Goal: Information Seeking & Learning: Learn about a topic

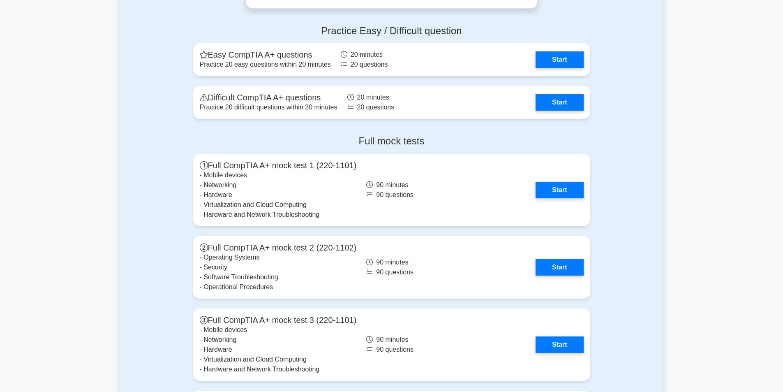
scroll to position [1644, 0]
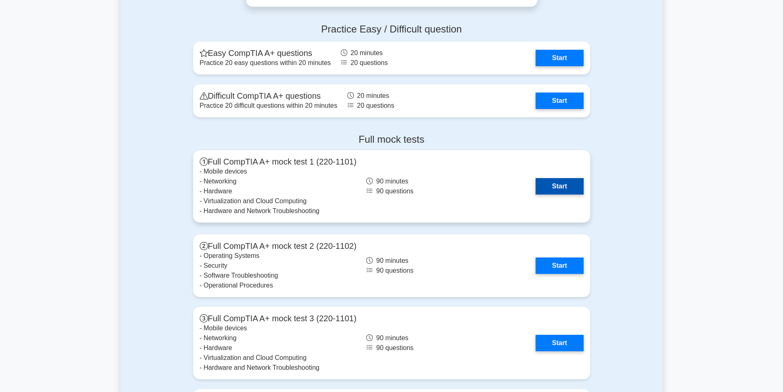
click at [555, 189] on link "Start" at bounding box center [559, 186] width 48 height 16
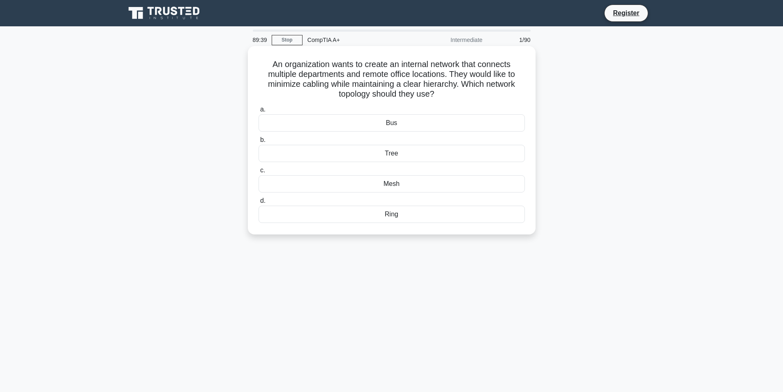
click at [392, 152] on div "Tree" at bounding box center [391, 153] width 266 height 17
click at [258, 143] on input "b. Tree" at bounding box center [258, 139] width 0 height 5
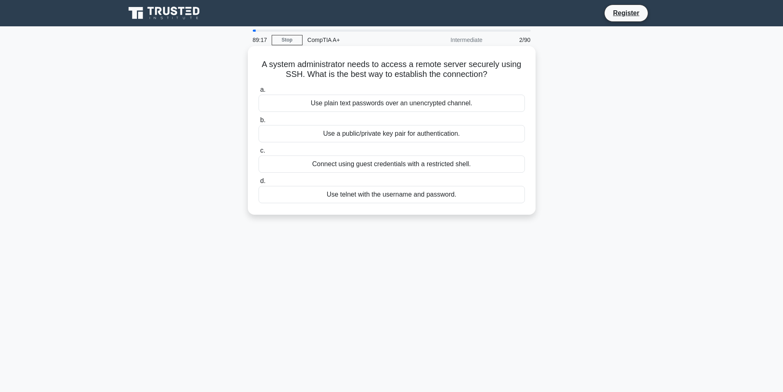
click at [376, 161] on div "Connect using guest credentials with a restricted shell." at bounding box center [391, 163] width 266 height 17
click at [258, 153] on input "c. Connect using guest credentials with a restricted shell." at bounding box center [258, 150] width 0 height 5
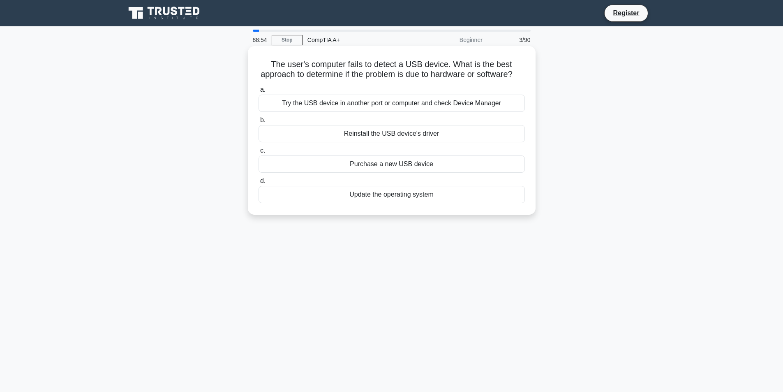
click at [314, 112] on div "Try the USB device in another port or computer and check Device Manager" at bounding box center [391, 103] width 266 height 17
click at [258, 92] on input "a. Try the USB device in another port or computer and check Device Manager" at bounding box center [258, 89] width 0 height 5
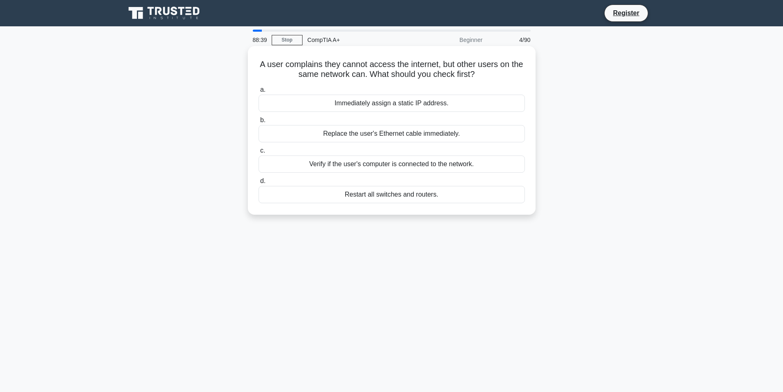
click at [394, 163] on div "Verify if the user's computer is connected to the network." at bounding box center [391, 163] width 266 height 17
click at [258, 153] on input "c. Verify if the user's computer is connected to the network." at bounding box center [258, 150] width 0 height 5
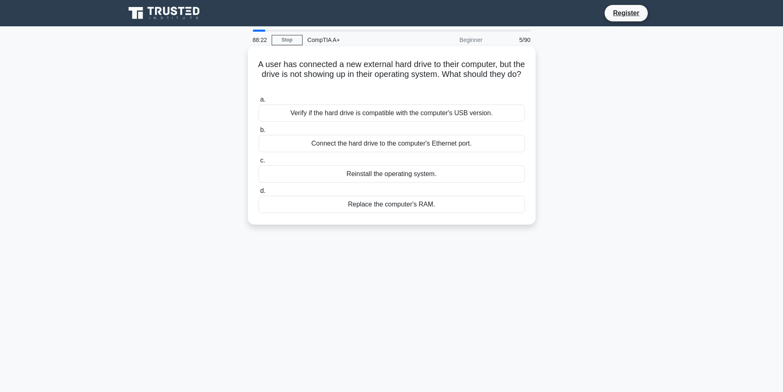
click at [315, 116] on div "Verify if the hard drive is compatible with the computer's USB version." at bounding box center [391, 112] width 266 height 17
click at [258, 102] on input "a. Verify if the hard drive is compatible with the computer's USB version." at bounding box center [258, 99] width 0 height 5
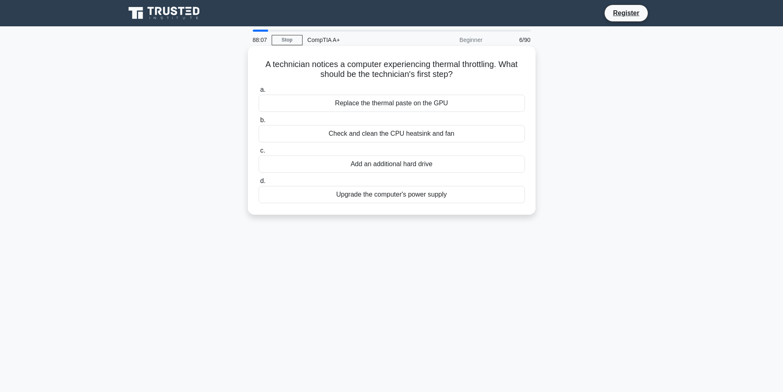
click at [305, 136] on div "Check and clean the CPU heatsink and fan" at bounding box center [391, 133] width 266 height 17
click at [258, 123] on input "b. Check and clean the CPU heatsink and fan" at bounding box center [258, 120] width 0 height 5
click at [343, 104] on div "Using FTP in active mode over Ethernet" at bounding box center [391, 103] width 266 height 17
click at [258, 92] on input "a. Using FTP in active mode over Ethernet" at bounding box center [258, 89] width 0 height 5
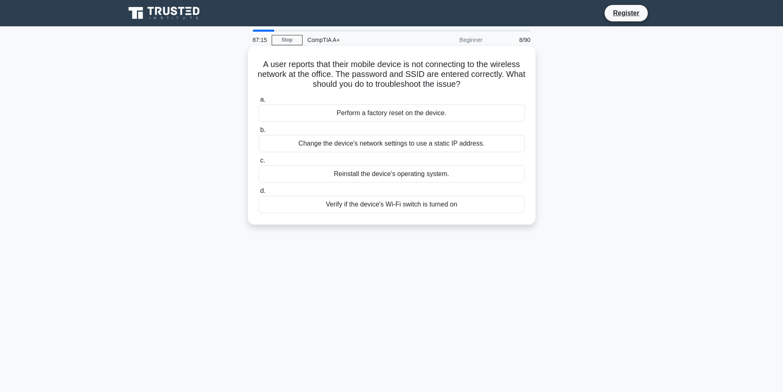
click at [386, 144] on div "Change the device's network settings to use a static IP address." at bounding box center [391, 143] width 266 height 17
click at [258, 133] on input "b. Change the device's network settings to use a static IP address." at bounding box center [258, 129] width 0 height 5
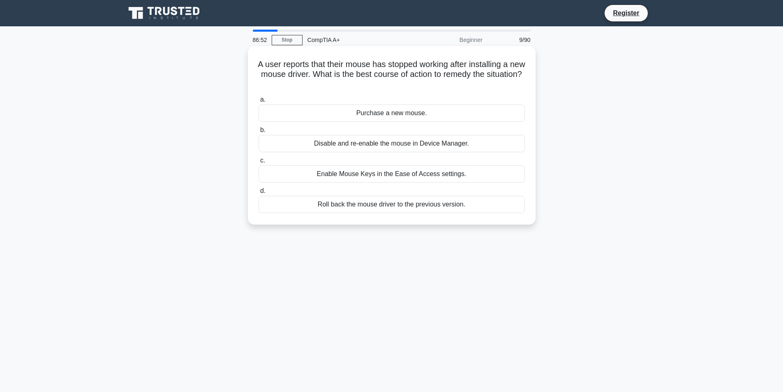
click at [373, 208] on div "Roll back the mouse driver to the previous version." at bounding box center [391, 204] width 266 height 17
click at [258, 194] on input "d. Roll back the mouse driver to the previous version." at bounding box center [258, 190] width 0 height 5
click at [417, 149] on div "Install additional fans" at bounding box center [391, 143] width 266 height 17
click at [258, 133] on input "b. Install additional fans" at bounding box center [258, 129] width 0 height 5
click at [396, 210] on div "Update the printer's firmware" at bounding box center [391, 204] width 266 height 17
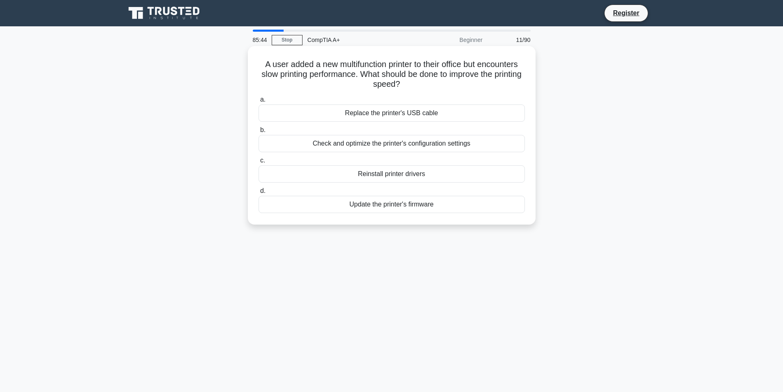
click at [258, 194] on input "d. Update the printer's firmware" at bounding box center [258, 190] width 0 height 5
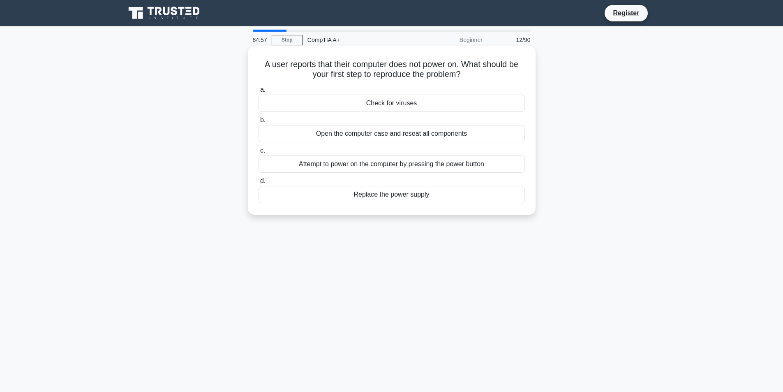
click at [401, 161] on div "Attempt to power on the computer by pressing the power button" at bounding box center [391, 163] width 266 height 17
click at [258, 153] on input "c. Attempt to power on the computer by pressing the power button" at bounding box center [258, 150] width 0 height 5
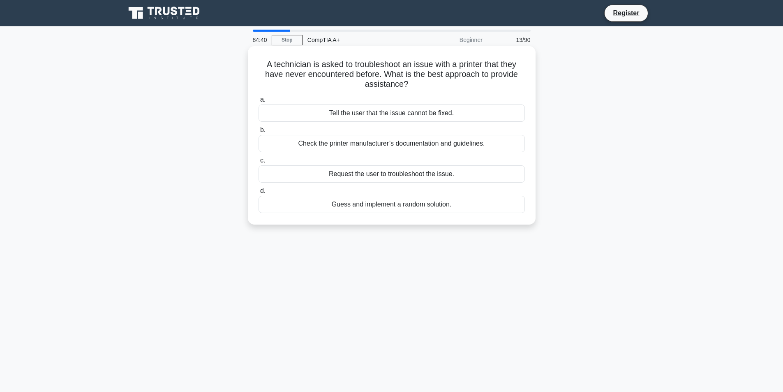
click at [374, 141] on div "Check the printer manufacturer’s documentation and guidelines." at bounding box center [391, 143] width 266 height 17
click at [258, 133] on input "b. Check the printer manufacturer’s documentation and guidelines." at bounding box center [258, 129] width 0 height 5
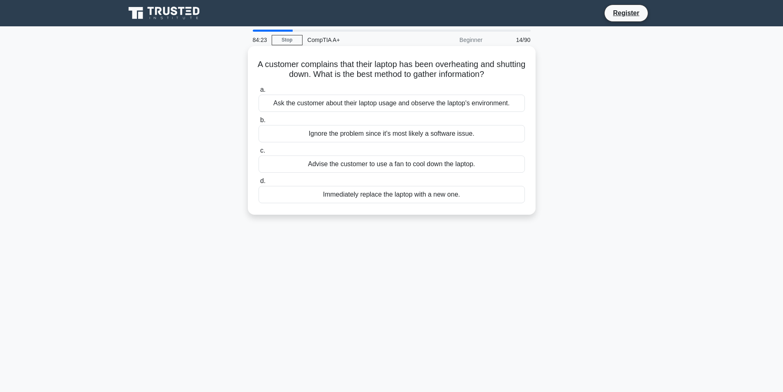
click at [392, 98] on div "Ask the customer about their laptop usage and observe the laptop's environment." at bounding box center [391, 103] width 266 height 17
click at [258, 92] on input "a. Ask the customer about their laptop usage and observe the laptop's environme…" at bounding box center [258, 89] width 0 height 5
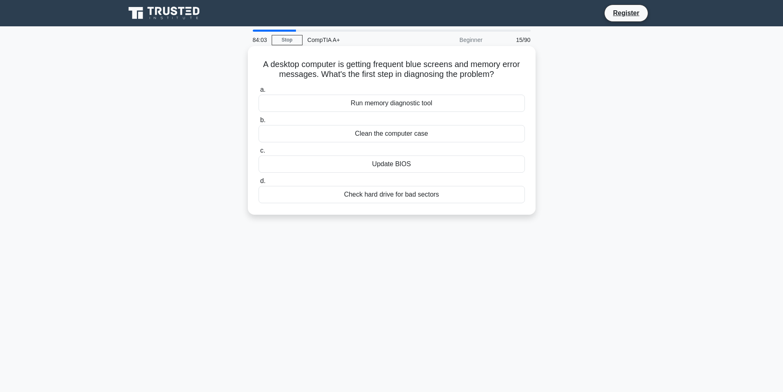
click at [450, 103] on div "Run memory diagnostic tool" at bounding box center [391, 103] width 266 height 17
click at [258, 92] on input "a. Run memory diagnostic tool" at bounding box center [258, 89] width 0 height 5
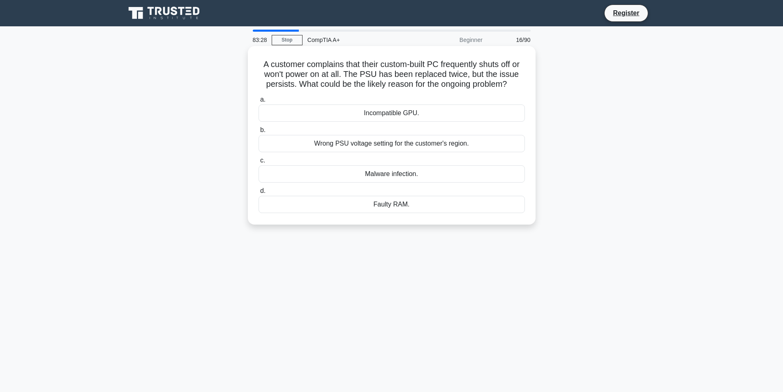
click at [417, 203] on div "Faulty RAM." at bounding box center [391, 204] width 266 height 17
click at [258, 194] on input "d. Faulty RAM." at bounding box center [258, 190] width 0 height 5
click at [434, 147] on div "UPS" at bounding box center [391, 143] width 266 height 17
click at [258, 133] on input "b. UPS" at bounding box center [258, 129] width 0 height 5
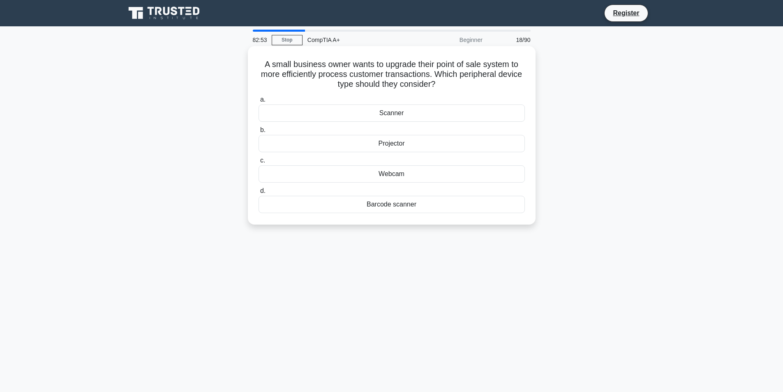
click at [428, 206] on div "Barcode scanner" at bounding box center [391, 204] width 266 height 17
click at [258, 194] on input "d. Barcode scanner" at bounding box center [258, 190] width 0 height 5
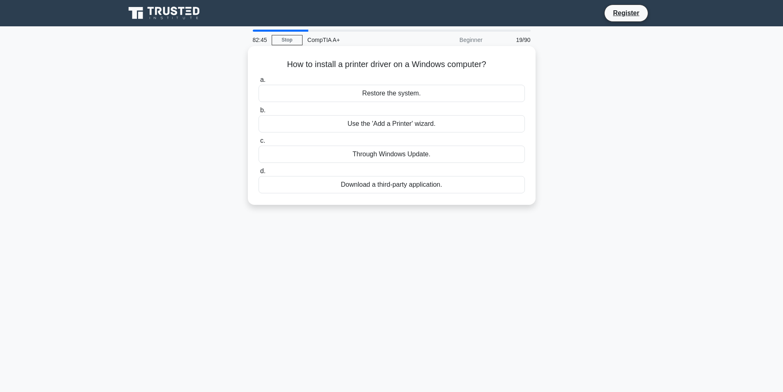
click at [440, 156] on div "Through Windows Update." at bounding box center [391, 153] width 266 height 17
click at [258, 143] on input "c. Through Windows Update." at bounding box center [258, 140] width 0 height 5
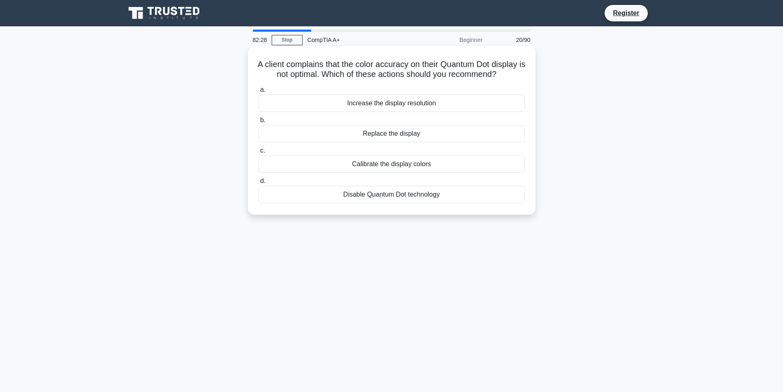
click at [436, 173] on div "Calibrate the display colors" at bounding box center [391, 163] width 266 height 17
click at [258, 153] on input "c. Calibrate the display colors" at bounding box center [258, 150] width 0 height 5
click at [457, 134] on div "Check if the file server is operational" at bounding box center [391, 133] width 266 height 17
click at [258, 123] on input "b. Check if the file server is operational" at bounding box center [258, 120] width 0 height 5
click at [450, 135] on div "Replace HDD with SSD" at bounding box center [391, 133] width 266 height 17
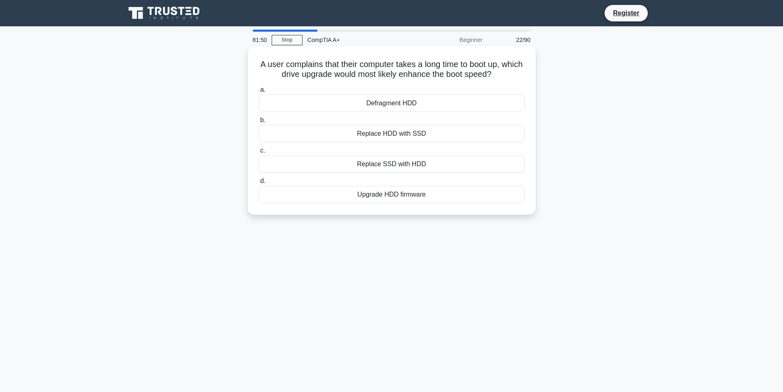
click at [258, 123] on input "b. Replace HDD with SSD" at bounding box center [258, 120] width 0 height 5
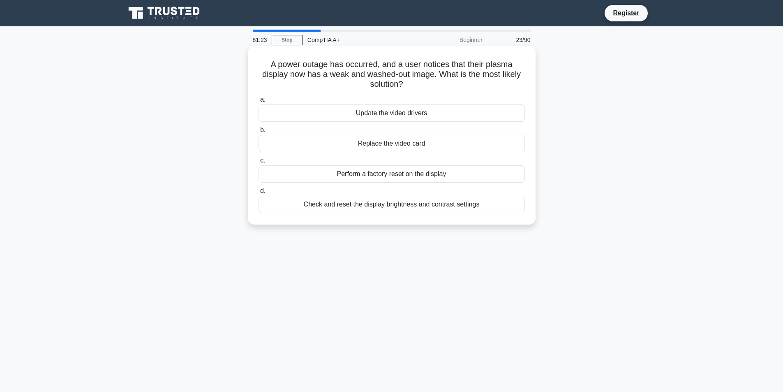
click at [430, 143] on div "Replace the video card" at bounding box center [391, 143] width 266 height 17
click at [258, 133] on input "b. Replace the video card" at bounding box center [258, 129] width 0 height 5
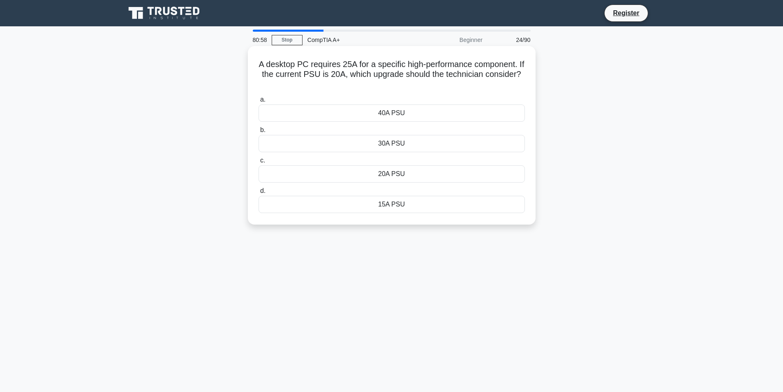
click at [395, 144] on div "30A PSU" at bounding box center [391, 143] width 266 height 17
click at [258, 133] on input "b. 30A PSU" at bounding box center [258, 129] width 0 height 5
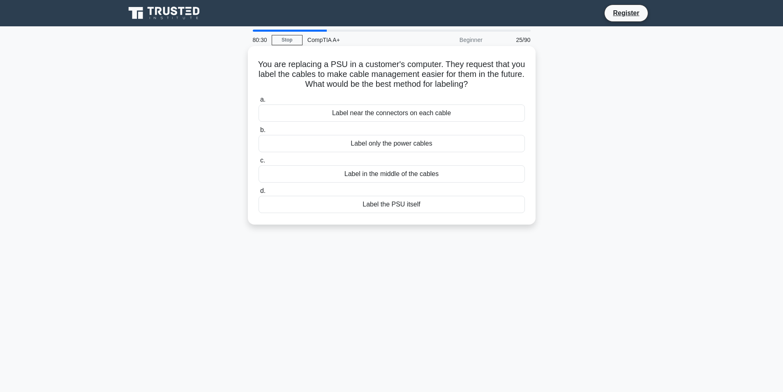
click at [404, 111] on div "Label near the connectors on each cable" at bounding box center [391, 112] width 266 height 17
click at [258, 102] on input "a. Label near the connectors on each cable" at bounding box center [258, 99] width 0 height 5
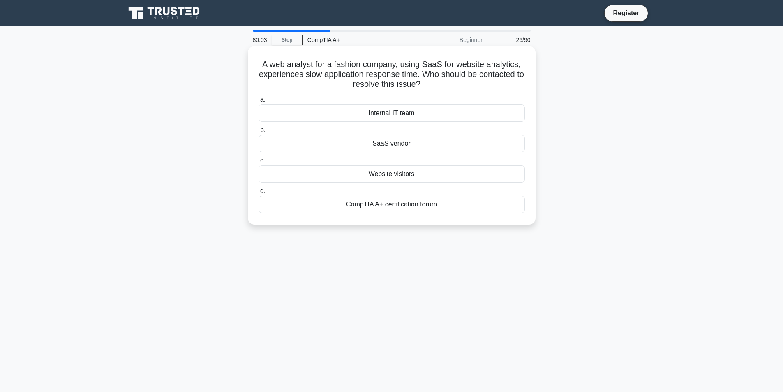
click at [438, 111] on div "Internal IT team" at bounding box center [391, 112] width 266 height 17
click at [258, 102] on input "a. Internal IT team" at bounding box center [258, 99] width 0 height 5
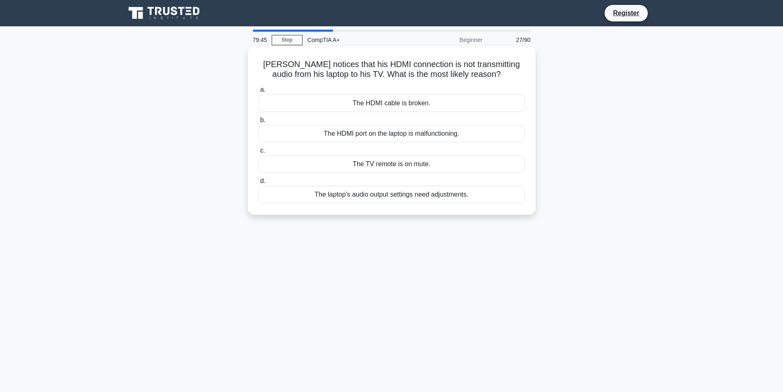
click at [418, 165] on div "The TV remote is on mute." at bounding box center [391, 163] width 266 height 17
click at [431, 169] on div "The TV remote is on mute." at bounding box center [391, 163] width 266 height 17
click at [258, 153] on input "c. The TV remote is on mute." at bounding box center [258, 150] width 0 height 5
click at [387, 168] on div "Use a wrist rest" at bounding box center [391, 163] width 266 height 17
click at [258, 153] on input "c. Use a wrist rest" at bounding box center [258, 150] width 0 height 5
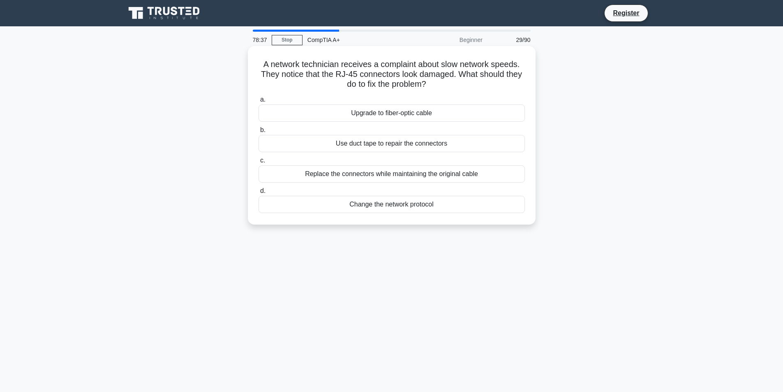
click at [459, 145] on div "Use duct tape to repair the connectors" at bounding box center [391, 143] width 266 height 17
click at [258, 133] on input "b. Use duct tape to repair the connectors" at bounding box center [258, 129] width 0 height 5
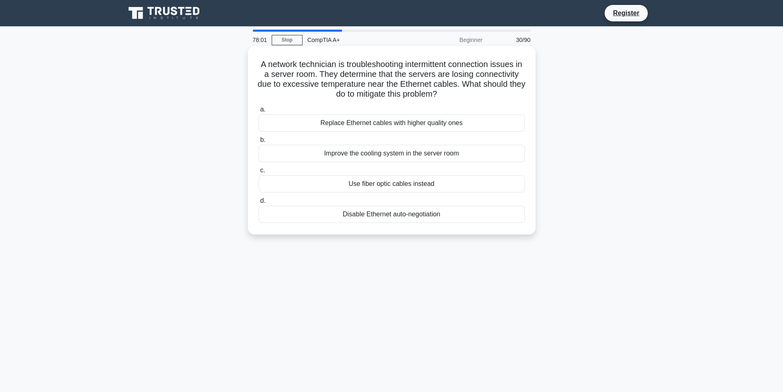
click at [438, 159] on div "Improve the cooling system in the server room" at bounding box center [391, 153] width 266 height 17
click at [258, 143] on input "b. Improve the cooling system in the server room" at bounding box center [258, 139] width 0 height 5
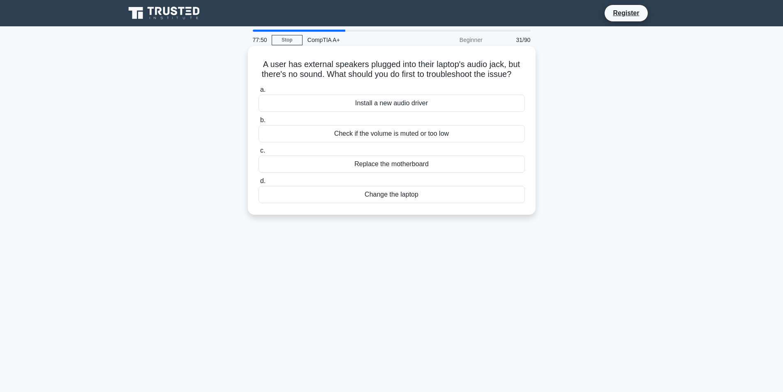
click at [426, 142] on div "Check if the volume is muted or too low" at bounding box center [391, 133] width 266 height 17
click at [258, 123] on input "b. Check if the volume is muted or too low" at bounding box center [258, 120] width 0 height 5
click at [413, 101] on div "Update the wireless card driver" at bounding box center [391, 103] width 266 height 17
click at [258, 92] on input "a. Update the wireless card driver" at bounding box center [258, 89] width 0 height 5
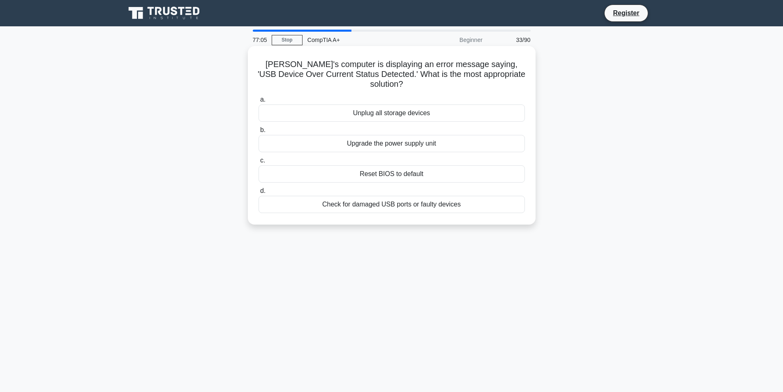
click at [404, 196] on div "Check for damaged USB ports or faulty devices" at bounding box center [391, 204] width 266 height 17
click at [258, 194] on input "d. Check for damaged USB ports or faulty devices" at bounding box center [258, 190] width 0 height 5
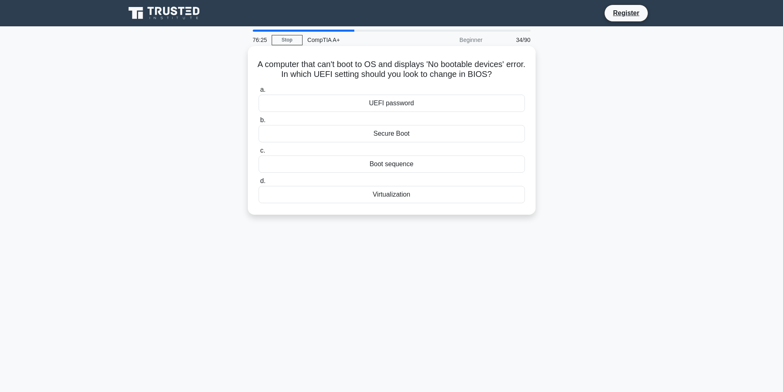
click at [410, 135] on div "Secure Boot" at bounding box center [391, 133] width 266 height 17
click at [258, 123] on input "b. Secure Boot" at bounding box center [258, 120] width 0 height 5
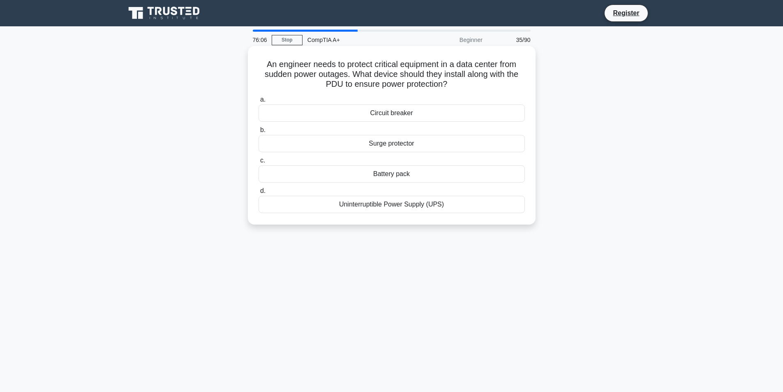
click at [396, 207] on div "Uninterruptible Power Supply (UPS)" at bounding box center [391, 204] width 266 height 17
click at [258, 194] on input "d. Uninterruptible Power Supply (UPS)" at bounding box center [258, 190] width 0 height 5
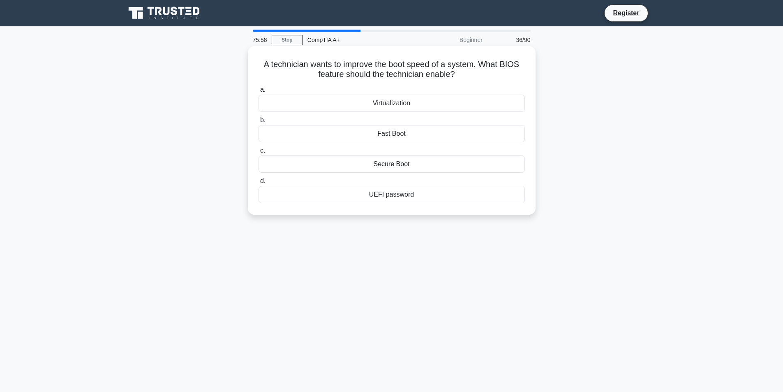
click at [397, 136] on div "Fast Boot" at bounding box center [391, 133] width 266 height 17
click at [258, 123] on input "b. Fast Boot" at bounding box center [258, 120] width 0 height 5
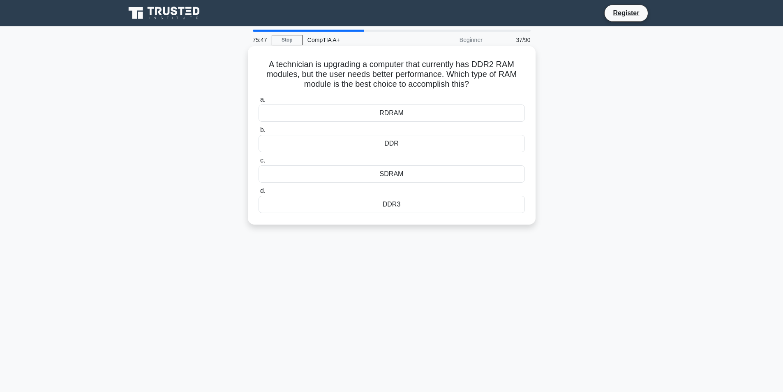
click at [378, 203] on div "DDR3" at bounding box center [391, 204] width 266 height 17
click at [258, 194] on input "d. DDR3" at bounding box center [258, 190] width 0 height 5
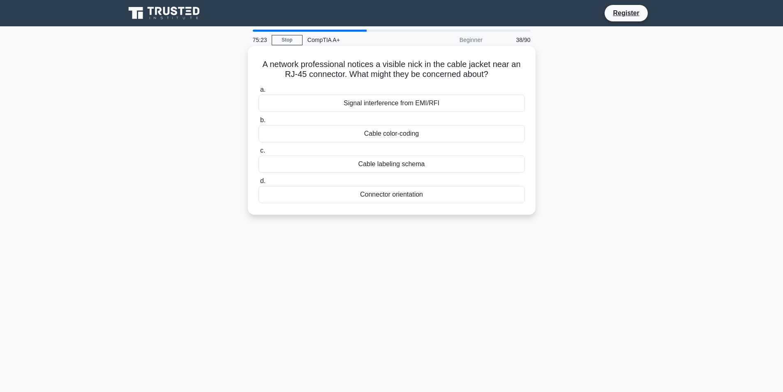
click at [373, 194] on div "Connector orientation" at bounding box center [391, 194] width 266 height 17
click at [258, 184] on input "d. Connector orientation" at bounding box center [258, 180] width 0 height 5
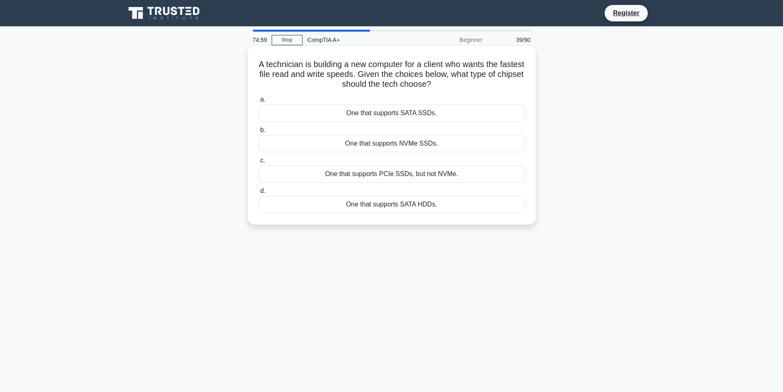
click at [370, 140] on div "One that supports NVMe SSDs." at bounding box center [391, 143] width 266 height 17
click at [258, 133] on input "b. One that supports NVMe SSDs." at bounding box center [258, 129] width 0 height 5
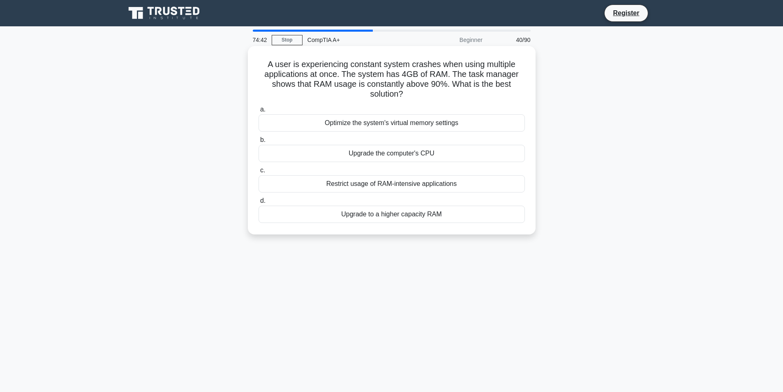
click at [440, 214] on div "Upgrade to a higher capacity RAM" at bounding box center [391, 213] width 266 height 17
click at [258, 203] on input "d. Upgrade to a higher capacity RAM" at bounding box center [258, 200] width 0 height 5
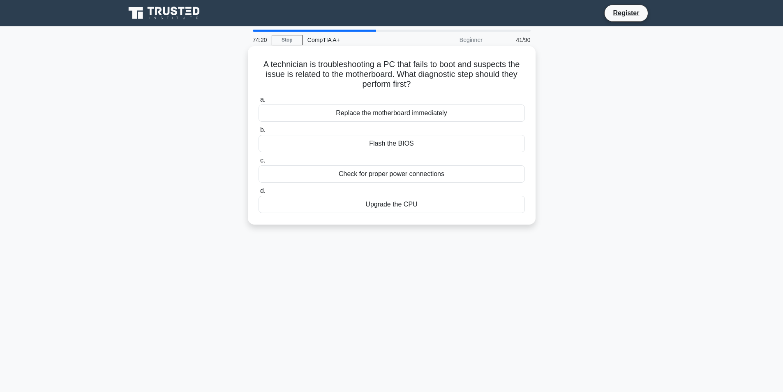
click at [420, 141] on div "Flash the BIOS" at bounding box center [391, 143] width 266 height 17
click at [258, 133] on input "b. Flash the BIOS" at bounding box center [258, 129] width 0 height 5
click at [424, 113] on div "Inspect and clean the RAM slots" at bounding box center [391, 112] width 266 height 17
click at [258, 102] on input "a. Inspect and clean the RAM slots" at bounding box center [258, 99] width 0 height 5
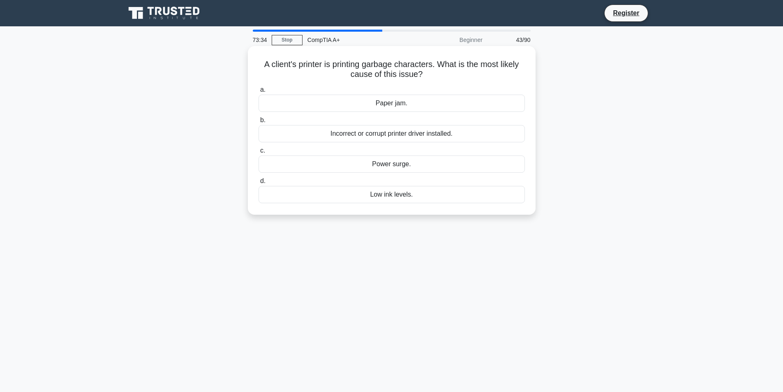
click at [450, 135] on div "Incorrect or corrupt printer driver installed." at bounding box center [391, 133] width 266 height 17
click at [258, 123] on input "b. Incorrect or corrupt printer driver installed." at bounding box center [258, 120] width 0 height 5
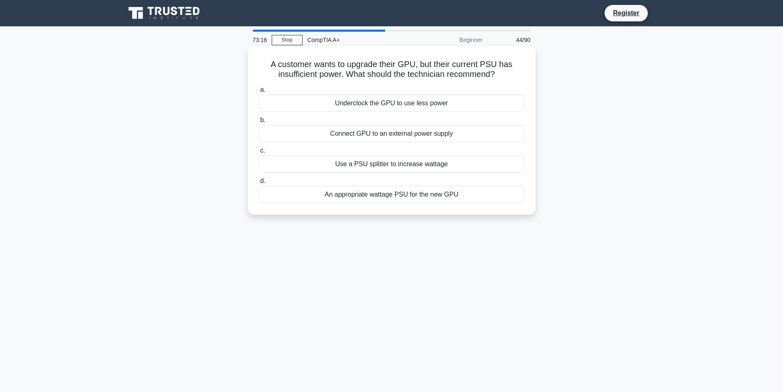
click at [466, 197] on div "An appropriate wattage PSU for the new GPU" at bounding box center [391, 194] width 266 height 17
click at [258, 184] on input "d. An appropriate wattage PSU for the new GPU" at bounding box center [258, 180] width 0 height 5
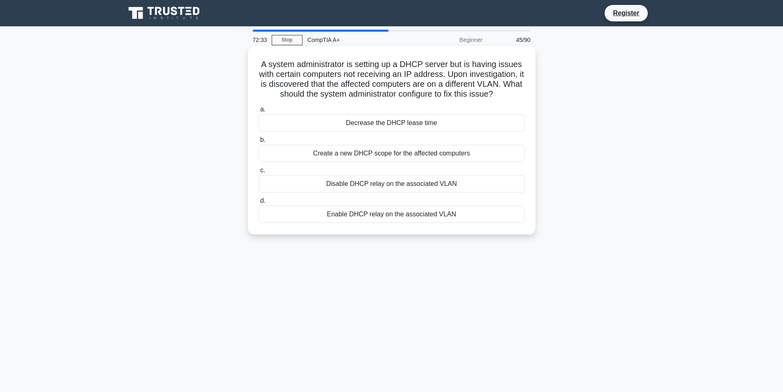
click at [467, 212] on div "Enable DHCP relay on the associated VLAN" at bounding box center [391, 213] width 266 height 17
click at [258, 203] on input "d. Enable DHCP relay on the associated VLAN" at bounding box center [258, 200] width 0 height 5
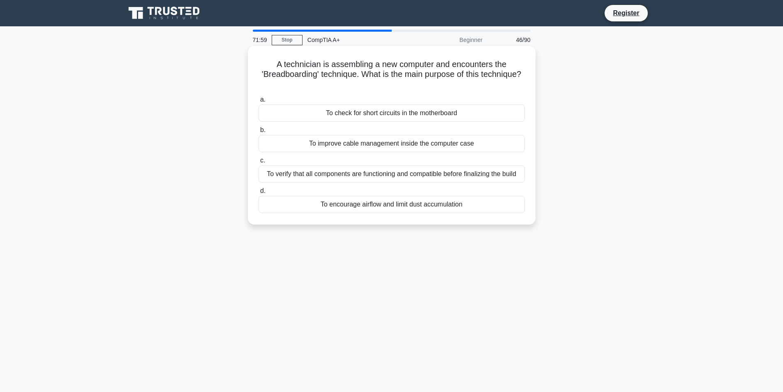
click at [480, 207] on div "To encourage airflow and limit dust accumulation" at bounding box center [391, 204] width 266 height 17
click at [258, 194] on input "d. To encourage airflow and limit dust accumulation" at bounding box center [258, 190] width 0 height 5
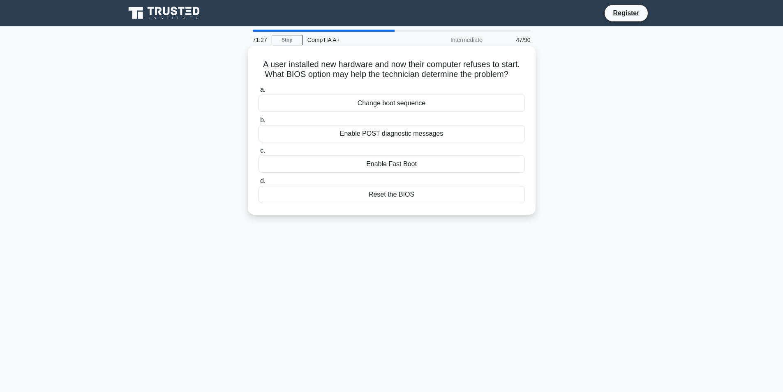
click at [460, 132] on div "Enable POST diagnostic messages" at bounding box center [391, 133] width 266 height 17
click at [258, 123] on input "b. Enable POST diagnostic messages" at bounding box center [258, 120] width 0 height 5
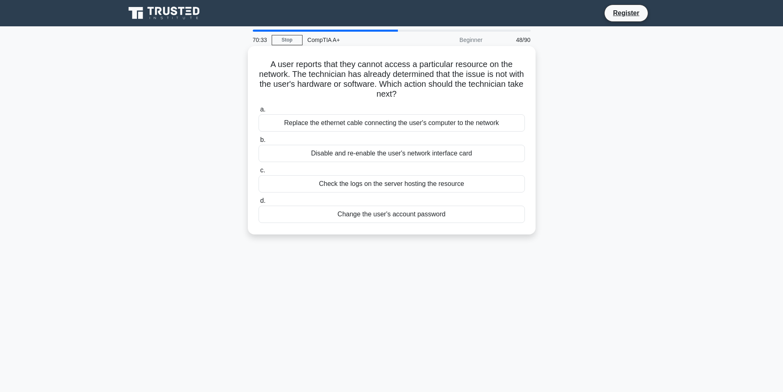
click at [420, 214] on div "Change the user's account password" at bounding box center [391, 213] width 266 height 17
click at [258, 203] on input "d. Change the user's account password" at bounding box center [258, 200] width 0 height 5
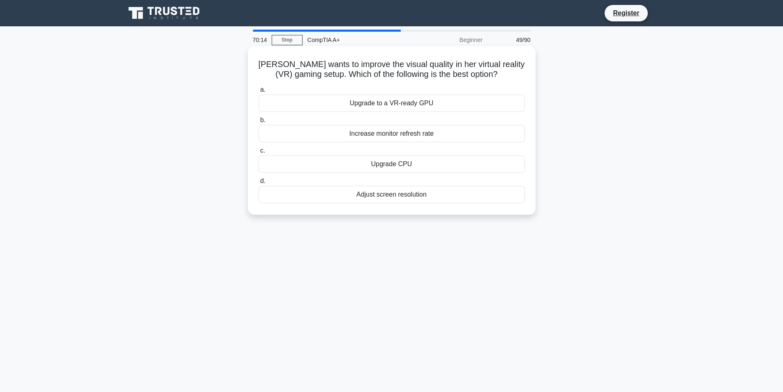
click at [440, 107] on div "Upgrade to a VR-ready GPU" at bounding box center [391, 103] width 266 height 17
click at [258, 92] on input "a. Upgrade to a VR-ready GPU" at bounding box center [258, 89] width 0 height 5
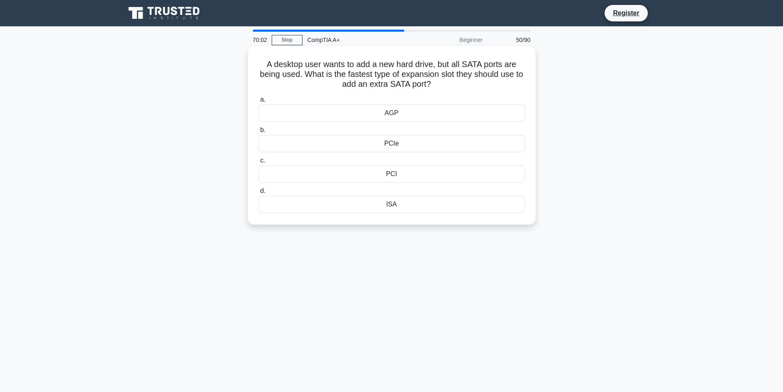
click at [367, 141] on div "PCIe" at bounding box center [391, 143] width 266 height 17
click at [258, 133] on input "b. PCIe" at bounding box center [258, 129] width 0 height 5
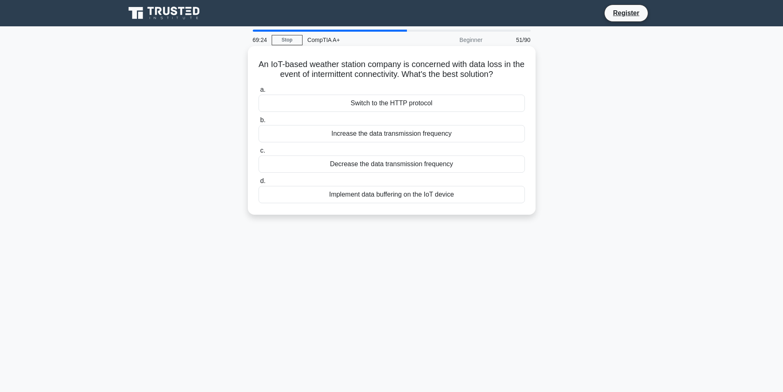
click at [408, 104] on div "Switch to the HTTP protocol" at bounding box center [391, 103] width 266 height 17
click at [258, 92] on input "a. Switch to the HTTP protocol" at bounding box center [258, 89] width 0 height 5
click at [389, 197] on div "Blocked VPN port on the office network" at bounding box center [391, 194] width 266 height 17
click at [258, 184] on input "d. Blocked VPN port on the office network" at bounding box center [258, 180] width 0 height 5
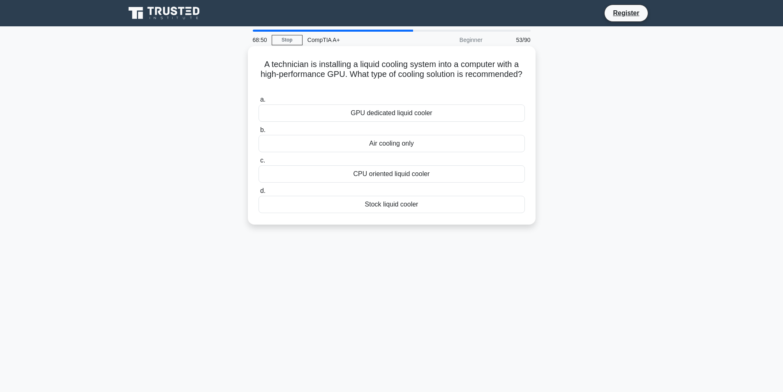
click at [437, 111] on div "GPU dedicated liquid cooler" at bounding box center [391, 112] width 266 height 17
click at [258, 102] on input "a. GPU dedicated liquid cooler" at bounding box center [258, 99] width 0 height 5
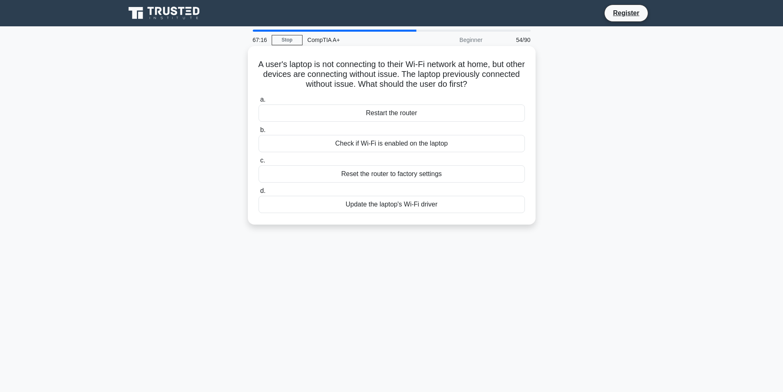
click at [471, 142] on div "Check if Wi-Fi is enabled on the laptop" at bounding box center [391, 143] width 266 height 17
click at [258, 133] on input "b. Check if Wi-Fi is enabled on the laptop" at bounding box center [258, 129] width 0 height 5
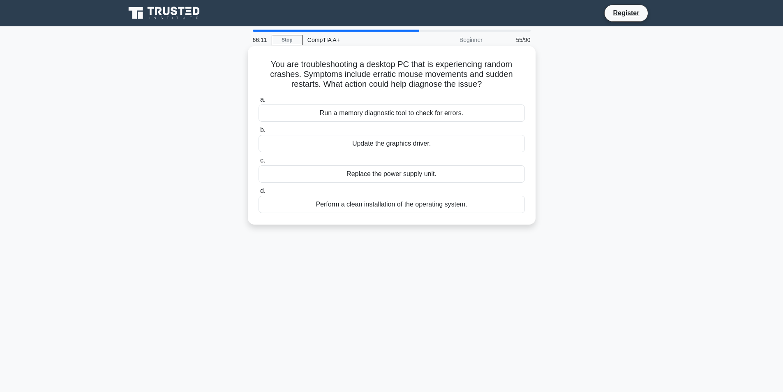
click at [482, 112] on div "Run a memory diagnostic tool to check for errors." at bounding box center [391, 112] width 266 height 17
click at [258, 102] on input "a. Run a memory diagnostic tool to check for errors." at bounding box center [258, 99] width 0 height 5
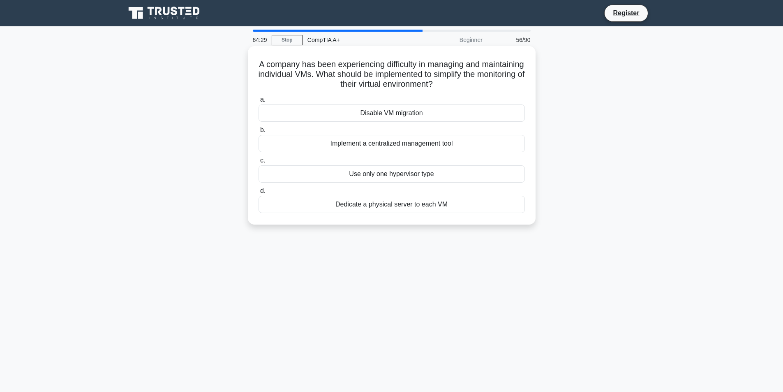
click at [443, 204] on div "Dedicate a physical server to each VM" at bounding box center [391, 204] width 266 height 17
click at [258, 194] on input "d. Dedicate a physical server to each VM" at bounding box center [258, 190] width 0 height 5
click at [428, 206] on div "Low ink levels" at bounding box center [391, 204] width 266 height 17
click at [258, 194] on input "d. Low ink levels" at bounding box center [258, 190] width 0 height 5
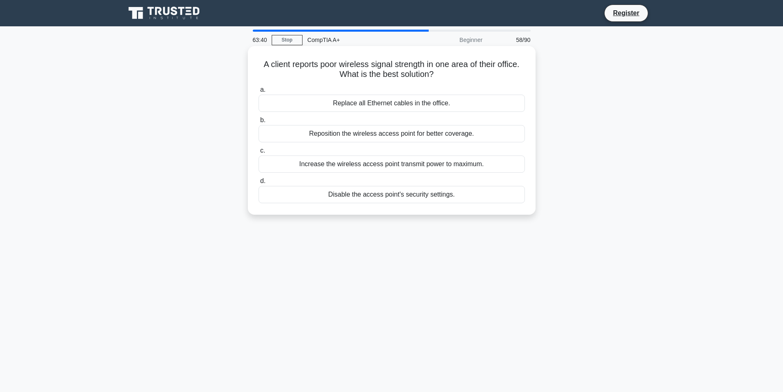
click at [468, 136] on div "Reposition the wireless access point for better coverage." at bounding box center [391, 133] width 266 height 17
click at [258, 123] on input "b. Reposition the wireless access point for better coverage." at bounding box center [258, 120] width 0 height 5
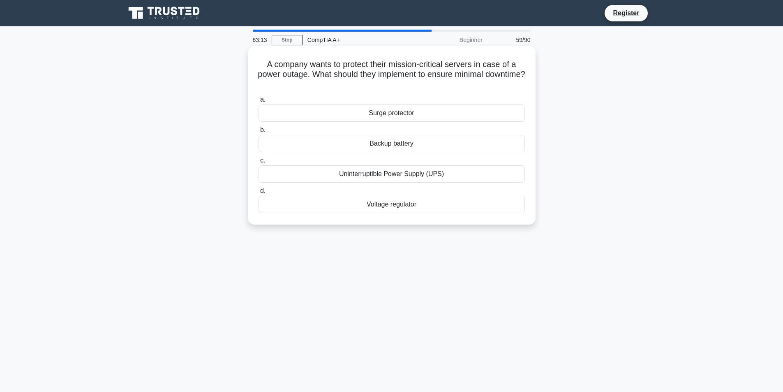
click at [463, 144] on div "Backup battery" at bounding box center [391, 143] width 266 height 17
click at [258, 133] on input "b. Backup battery" at bounding box center [258, 129] width 0 height 5
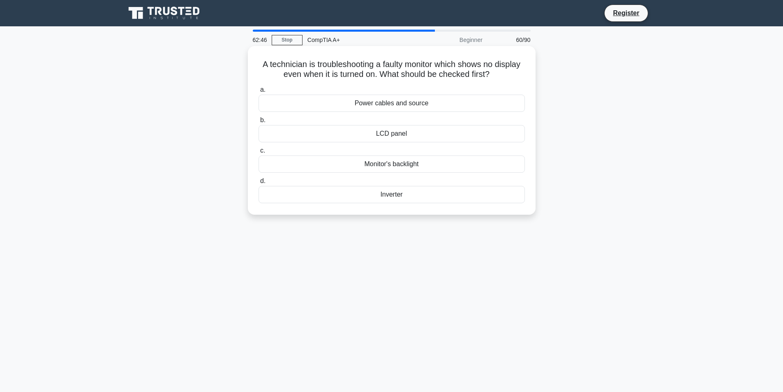
click at [421, 107] on div "Power cables and source" at bounding box center [391, 103] width 266 height 17
click at [258, 92] on input "a. Power cables and source" at bounding box center [258, 89] width 0 height 5
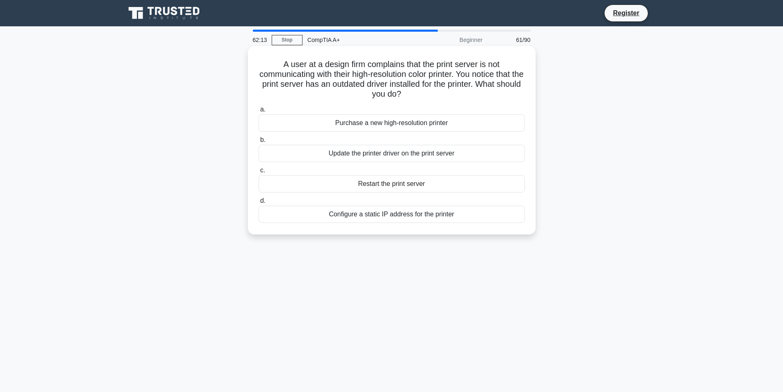
click at [439, 154] on div "Update the printer driver on the print server" at bounding box center [391, 153] width 266 height 17
click at [258, 143] on input "b. Update the printer driver on the print server" at bounding box center [258, 139] width 0 height 5
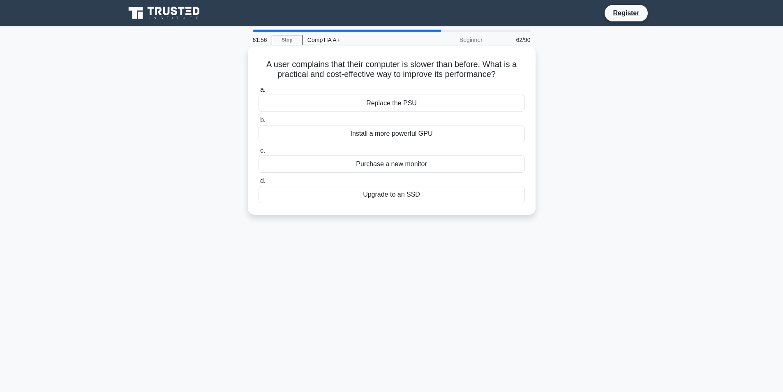
click at [404, 194] on div "Upgrade to an SSD" at bounding box center [391, 194] width 266 height 17
click at [258, 184] on input "d. Upgrade to an SSD" at bounding box center [258, 180] width 0 height 5
click at [430, 191] on div "Sit-stand workstation" at bounding box center [391, 194] width 266 height 17
click at [258, 184] on input "d. Sit-stand workstation" at bounding box center [258, 180] width 0 height 5
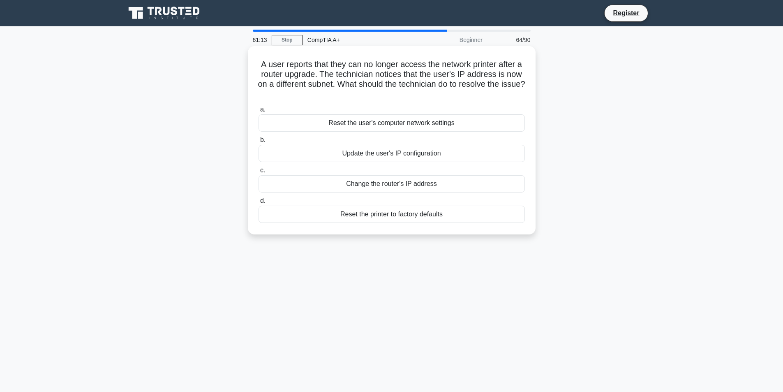
click at [426, 155] on div "Update the user's IP configuration" at bounding box center [391, 153] width 266 height 17
click at [258, 143] on input "b. Update the user's IP configuration" at bounding box center [258, 139] width 0 height 5
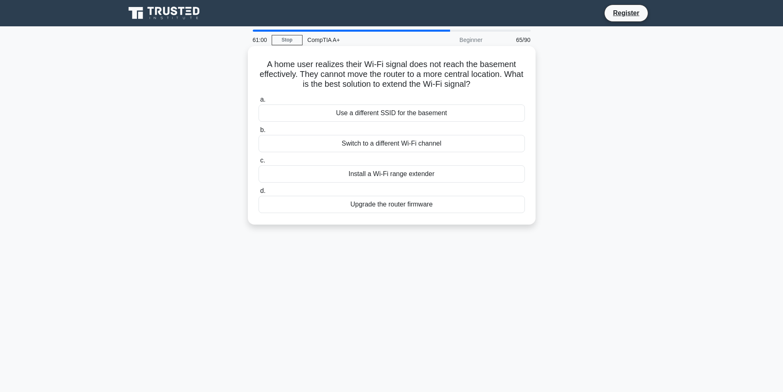
click at [424, 171] on div "Install a Wi-Fi range extender" at bounding box center [391, 173] width 266 height 17
click at [258, 163] on input "c. Install a Wi-Fi range extender" at bounding box center [258, 160] width 0 height 5
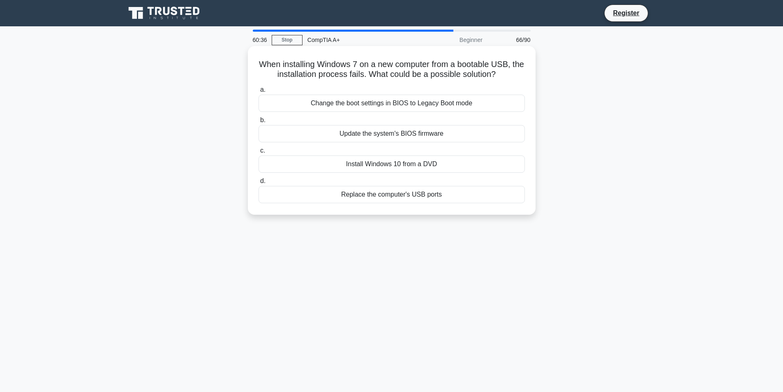
click at [397, 106] on div "Change the boot settings in BIOS to Legacy Boot mode" at bounding box center [391, 103] width 266 height 17
click at [258, 92] on input "a. Change the boot settings in BIOS to Legacy Boot mode" at bounding box center [258, 89] width 0 height 5
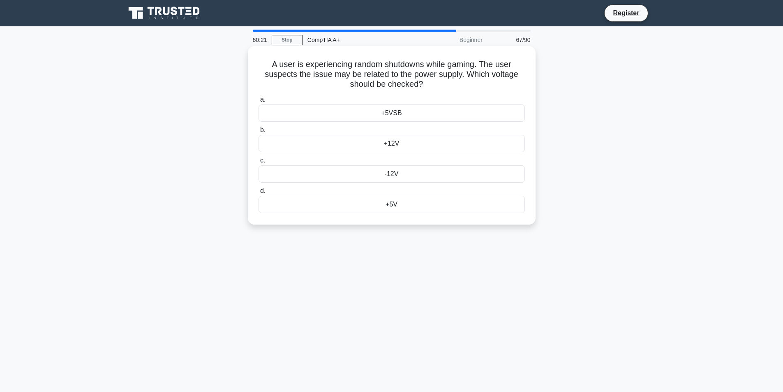
click at [407, 144] on div "+12V" at bounding box center [391, 143] width 266 height 17
click at [258, 133] on input "b. +12V" at bounding box center [258, 129] width 0 height 5
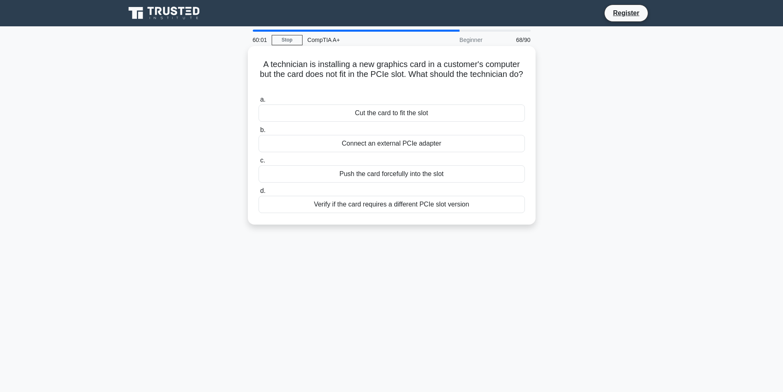
click at [466, 205] on div "Verify if the card requires a different PCIe slot version" at bounding box center [391, 204] width 266 height 17
click at [258, 194] on input "d. Verify if the card requires a different PCIe slot version" at bounding box center [258, 190] width 0 height 5
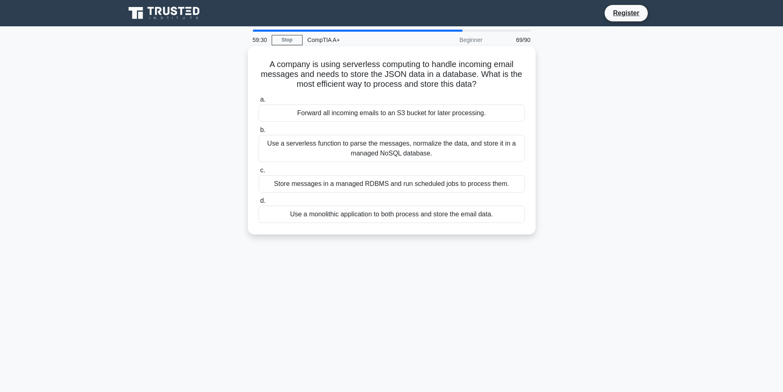
click at [337, 119] on div "Forward all incoming emails to an S3 bucket for later processing." at bounding box center [391, 112] width 266 height 17
click at [258, 102] on input "a. Forward all incoming emails to an S3 bucket for later processing." at bounding box center [258, 99] width 0 height 5
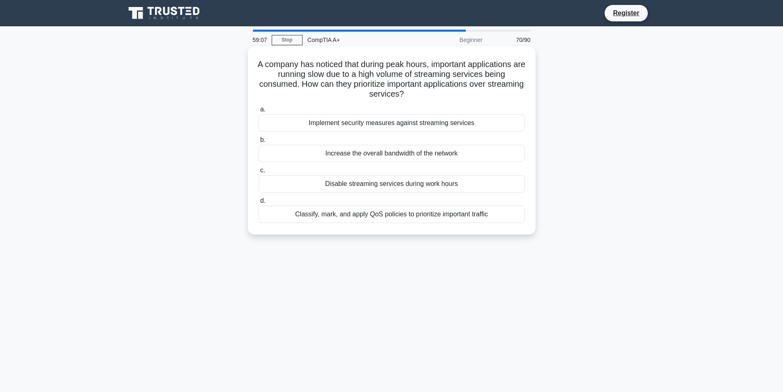
click at [404, 219] on div "Classify, mark, and apply QoS policies to prioritize important traffic" at bounding box center [391, 213] width 266 height 17
click at [258, 203] on input "d. Classify, mark, and apply QoS policies to prioritize important traffic" at bounding box center [258, 200] width 0 height 5
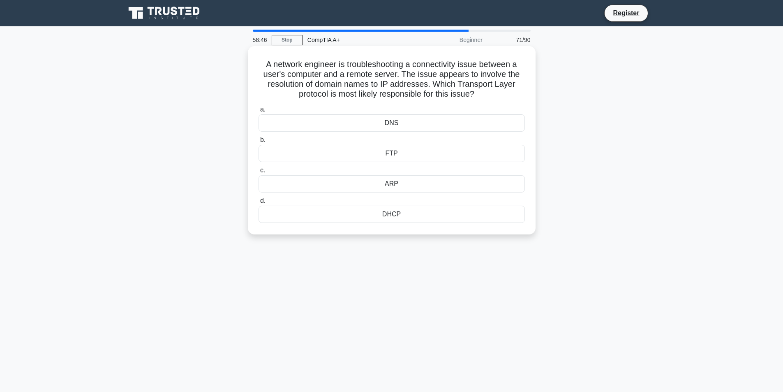
click at [405, 215] on div "DHCP" at bounding box center [391, 213] width 266 height 17
click at [258, 203] on input "d. DHCP" at bounding box center [258, 200] width 0 height 5
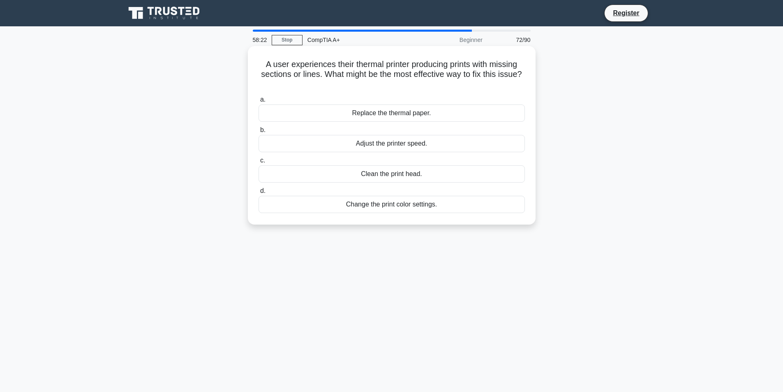
click at [346, 175] on div "Clean the print head." at bounding box center [391, 173] width 266 height 17
click at [258, 163] on input "c. Clean the print head." at bounding box center [258, 160] width 0 height 5
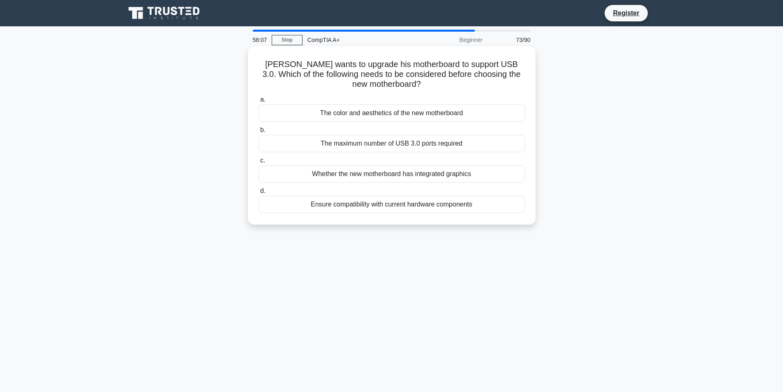
click at [321, 142] on div "The maximum number of USB 3.0 ports required" at bounding box center [391, 143] width 266 height 17
click at [258, 133] on input "b. The maximum number of USB 3.0 ports required" at bounding box center [258, 129] width 0 height 5
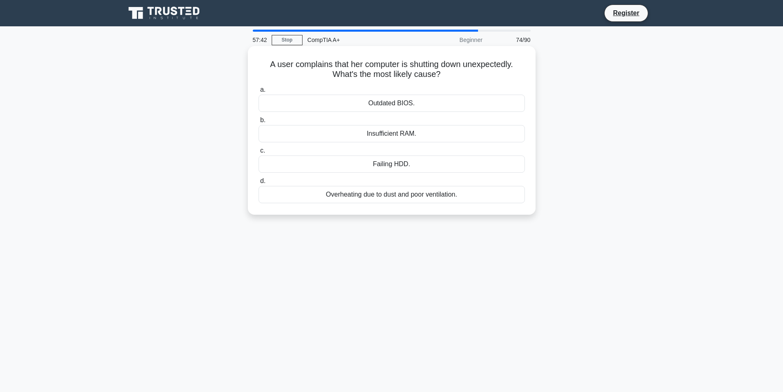
click at [364, 134] on div "Insufficient RAM." at bounding box center [391, 133] width 266 height 17
click at [258, 123] on input "b. Insufficient RAM." at bounding box center [258, 120] width 0 height 5
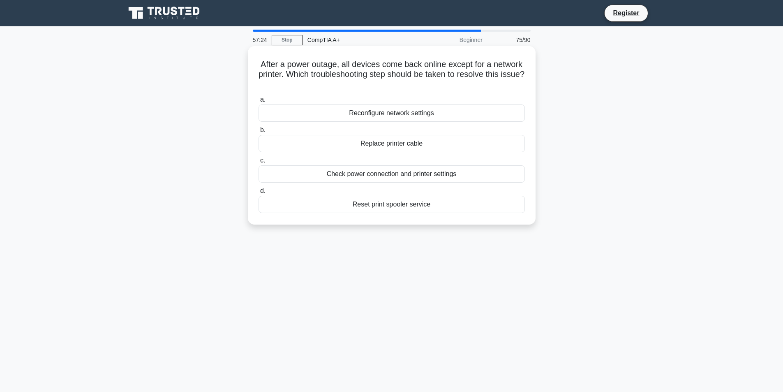
drag, startPoint x: 369, startPoint y: 178, endPoint x: 368, endPoint y: 189, distance: 11.5
click at [368, 189] on div "a. Reconfigure network settings b. Replace printer cable c. d." at bounding box center [392, 154] width 276 height 122
click at [368, 189] on label "d. Reset print spooler service" at bounding box center [391, 199] width 266 height 27
click at [258, 189] on input "d. Reset print spooler service" at bounding box center [258, 190] width 0 height 5
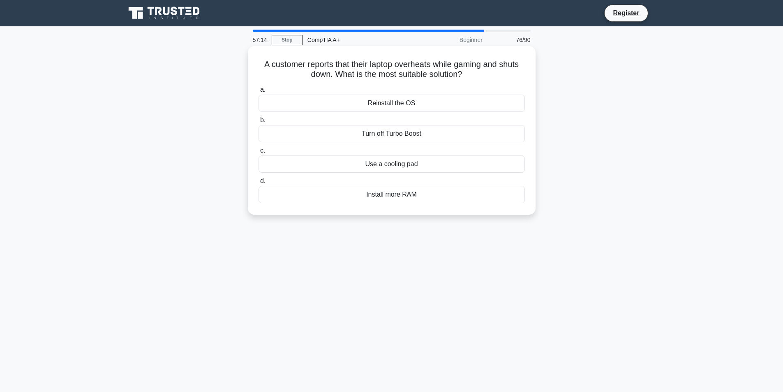
click at [389, 194] on div "Install more RAM" at bounding box center [391, 194] width 266 height 17
click at [258, 184] on input "d. Install more RAM" at bounding box center [258, 180] width 0 height 5
click at [391, 198] on div "Adjustable keyboard tray with wrist rest" at bounding box center [391, 194] width 266 height 17
click at [258, 184] on input "d. Adjustable keyboard tray with wrist rest" at bounding box center [258, 180] width 0 height 5
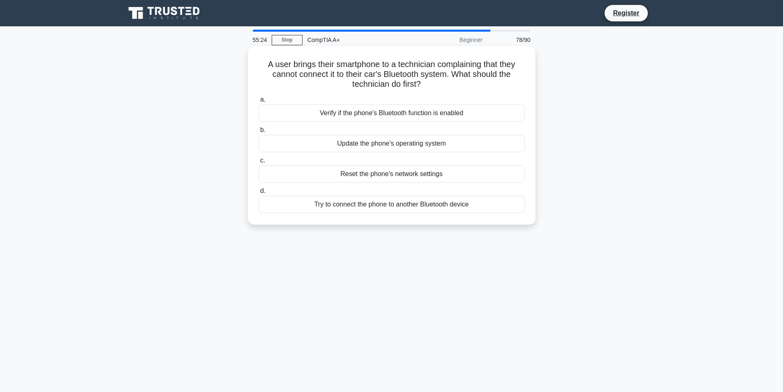
click at [378, 112] on div "Verify if the phone's Bluetooth function is enabled" at bounding box center [391, 112] width 266 height 17
click at [258, 102] on input "a. Verify if the phone's Bluetooth function is enabled" at bounding box center [258, 99] width 0 height 5
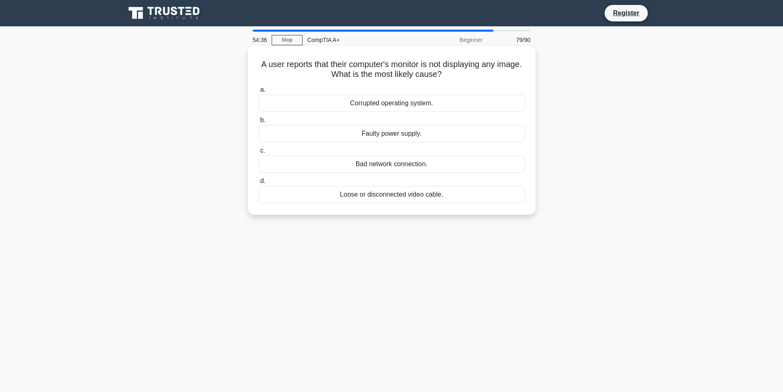
click at [346, 199] on div "Loose or disconnected video cable." at bounding box center [391, 194] width 266 height 17
click at [258, 184] on input "d. Loose or disconnected video cable." at bounding box center [258, 180] width 0 height 5
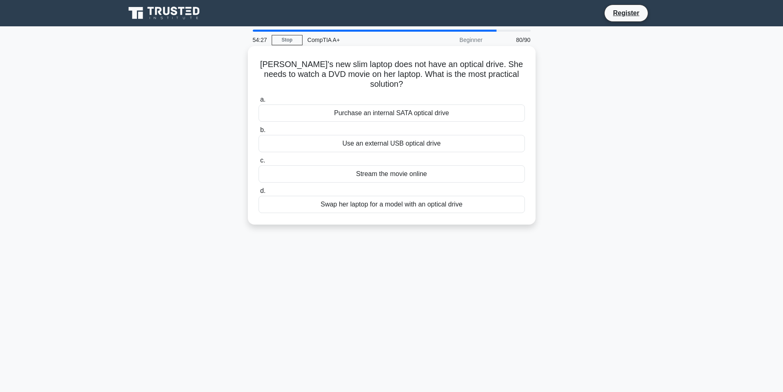
click at [348, 143] on div "Use an external USB optical drive" at bounding box center [391, 143] width 266 height 17
click at [258, 133] on input "b. Use an external USB optical drive" at bounding box center [258, 129] width 0 height 5
click at [389, 171] on div "Insufficient power supply" at bounding box center [391, 173] width 266 height 17
click at [258, 163] on input "c. Insufficient power supply" at bounding box center [258, 160] width 0 height 5
click at [365, 114] on div "Erasing the operating system." at bounding box center [391, 112] width 266 height 17
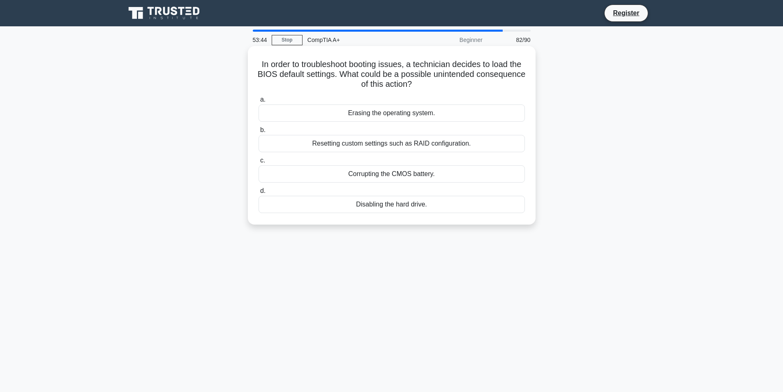
click at [258, 102] on input "a. Erasing the operating system." at bounding box center [258, 99] width 0 height 5
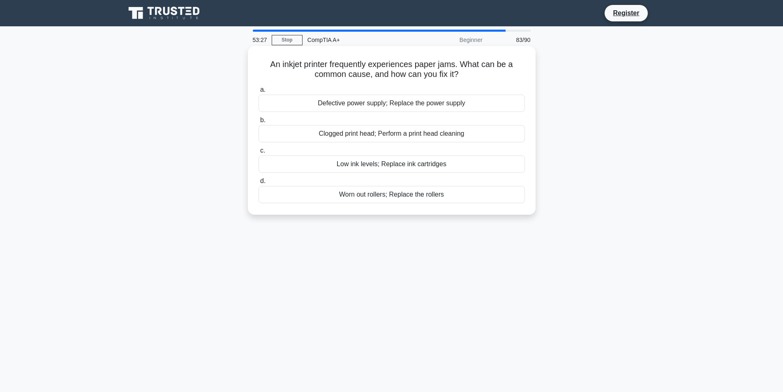
click at [419, 192] on div "Worn out rollers; Replace the rollers" at bounding box center [391, 194] width 266 height 17
click at [258, 184] on input "d. Worn out rollers; Replace the rollers" at bounding box center [258, 180] width 0 height 5
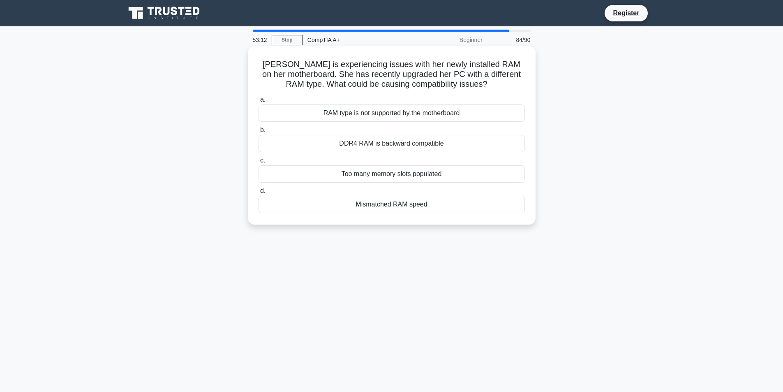
click at [394, 203] on div "Mismatched RAM speed" at bounding box center [391, 204] width 266 height 17
click at [258, 194] on input "d. Mismatched RAM speed" at bounding box center [258, 190] width 0 height 5
click at [372, 141] on div "Incorrect CMOS settings" at bounding box center [391, 143] width 266 height 17
click at [258, 133] on input "b. Incorrect CMOS settings" at bounding box center [258, 129] width 0 height 5
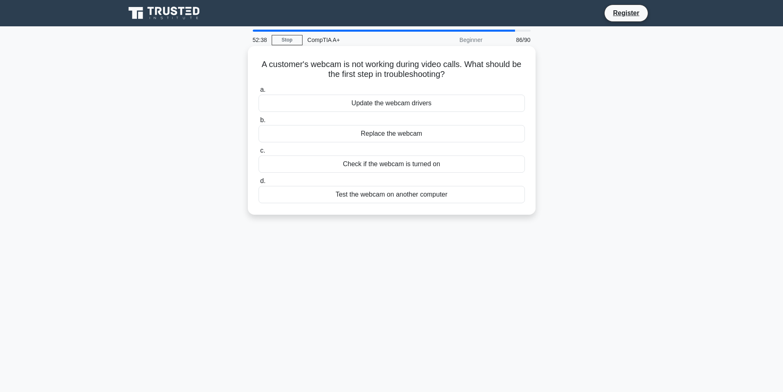
click at [344, 163] on div "Check if the webcam is turned on" at bounding box center [391, 163] width 266 height 17
click at [258, 153] on input "c. Check if the webcam is turned on" at bounding box center [258, 150] width 0 height 5
click at [404, 99] on div "The mobile device is not connected to the same network as the printer" at bounding box center [391, 103] width 266 height 17
click at [258, 92] on input "a. The mobile device is not connected to the same network as the printer" at bounding box center [258, 89] width 0 height 5
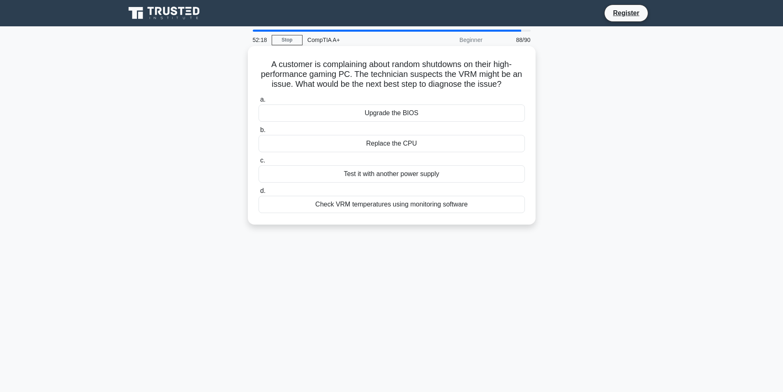
click at [368, 175] on div "Test it with another power supply" at bounding box center [391, 173] width 266 height 17
click at [258, 163] on input "c. Test it with another power supply" at bounding box center [258, 160] width 0 height 5
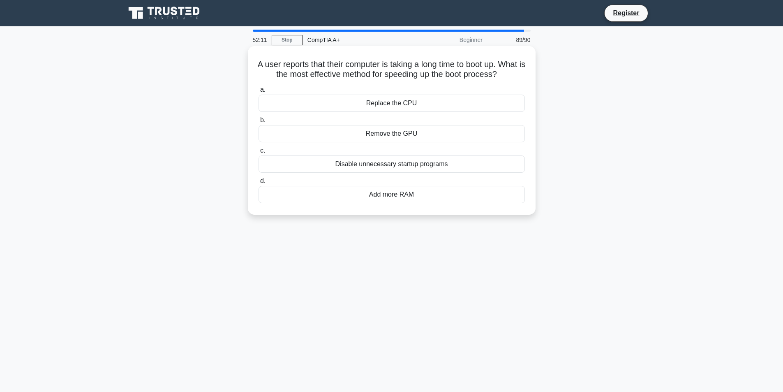
click at [363, 173] on div "Disable unnecessary startup programs" at bounding box center [391, 163] width 266 height 17
click at [258, 153] on input "c. Disable unnecessary startup programs" at bounding box center [258, 150] width 0 height 5
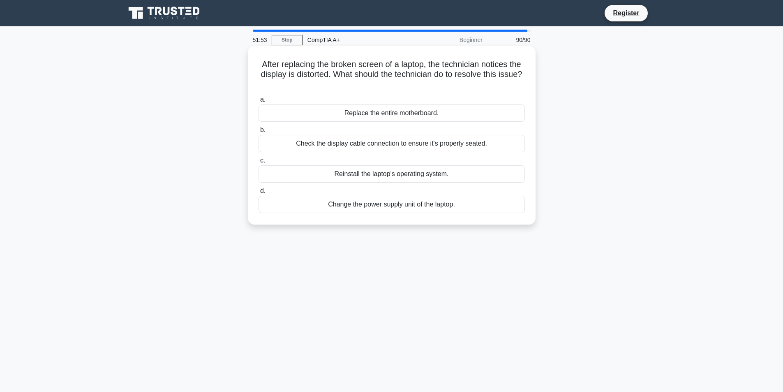
click at [363, 145] on div "Check the display cable connection to ensure it's properly seated." at bounding box center [391, 143] width 266 height 17
click at [258, 133] on input "b. Check the display cable connection to ensure it's properly seated." at bounding box center [258, 129] width 0 height 5
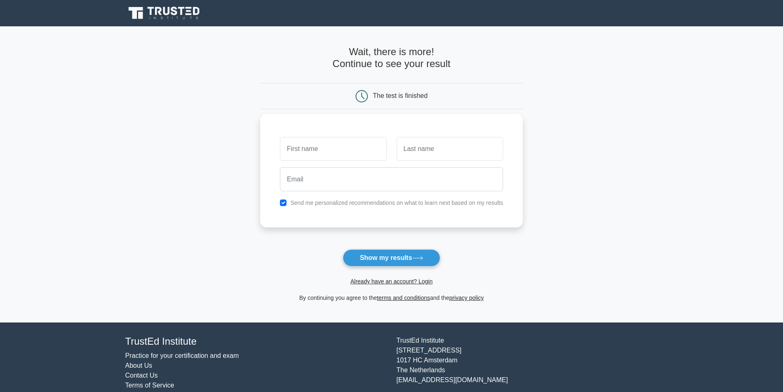
click at [337, 156] on input "text" at bounding box center [333, 149] width 106 height 24
drag, startPoint x: 339, startPoint y: 151, endPoint x: 238, endPoint y: 142, distance: 101.5
click at [238, 142] on main "Wait, there is more! Continue to see your result The test is finished [PERSON_N…" at bounding box center [391, 174] width 783 height 296
type input "f"
type input "[PERSON_NAME]"
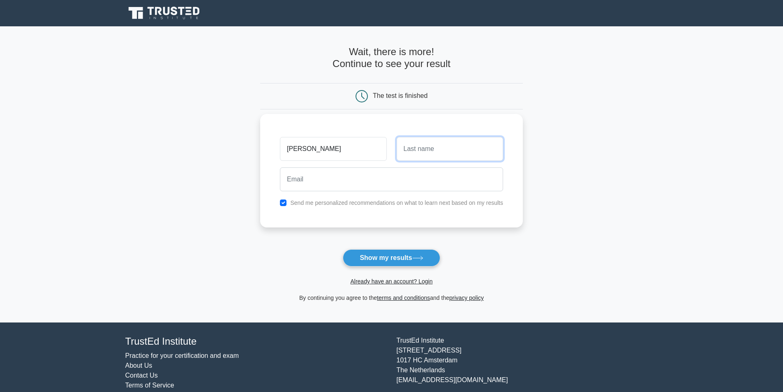
click at [411, 151] on input "text" at bounding box center [450, 149] width 106 height 24
type input "[PERSON_NAME]"
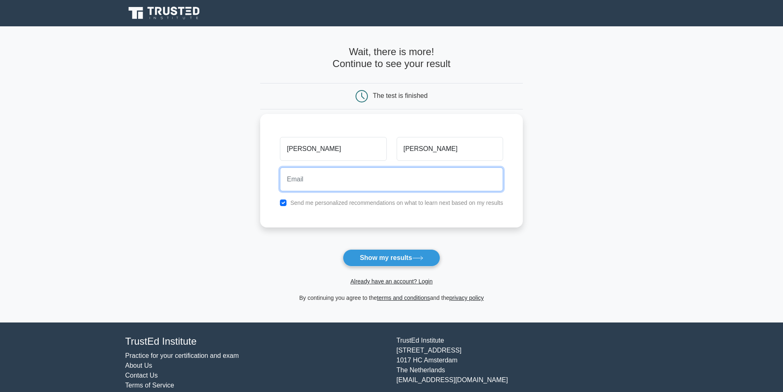
click at [373, 188] on input "email" at bounding box center [391, 179] width 223 height 24
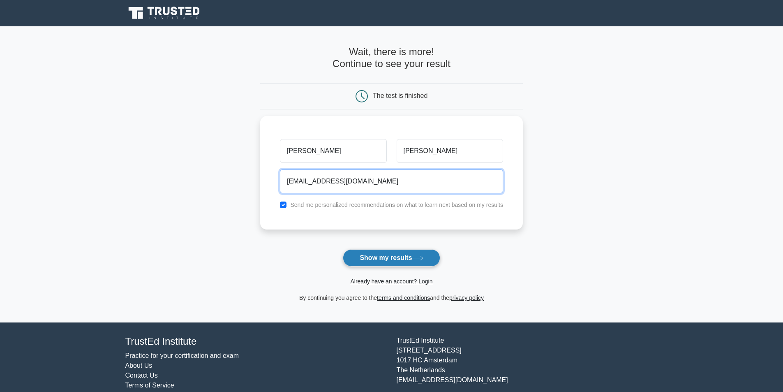
type input "[EMAIL_ADDRESS][DOMAIN_NAME]"
click at [404, 263] on button "Show my results" at bounding box center [391, 257] width 97 height 17
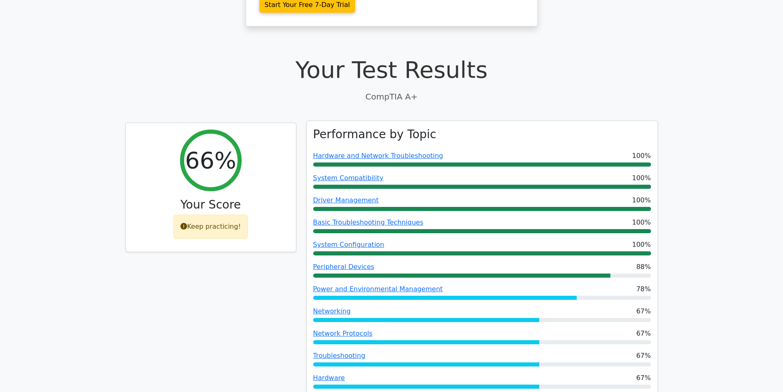
scroll to position [247, 0]
